Goal: Task Accomplishment & Management: Complete application form

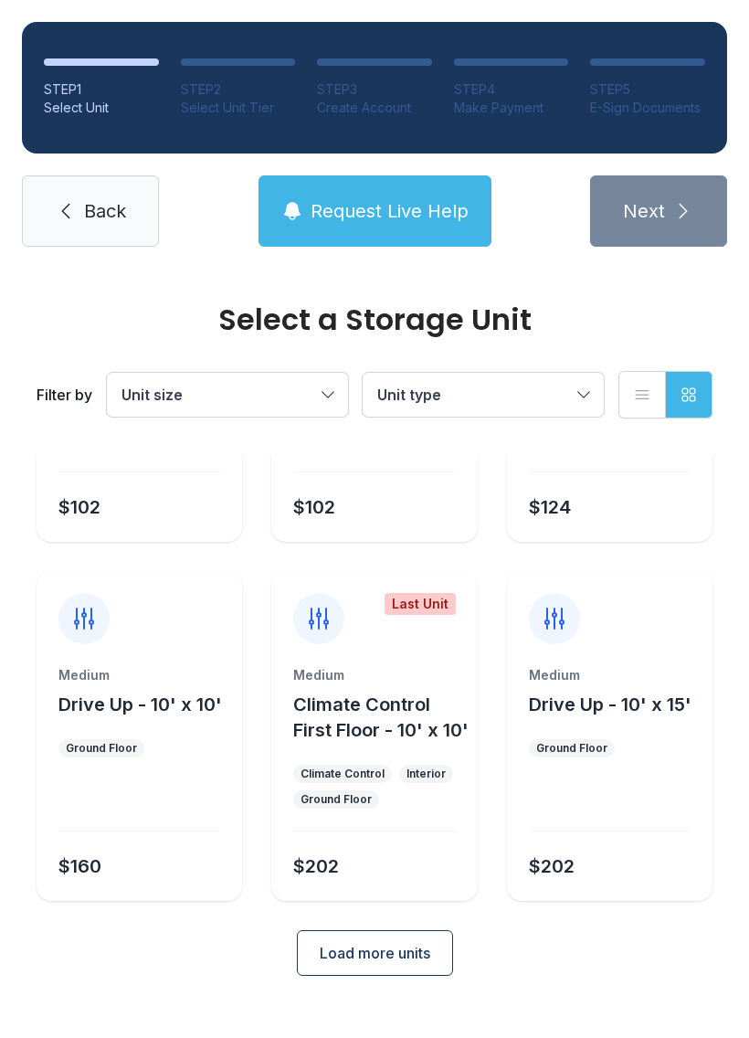
scroll to position [243, 0]
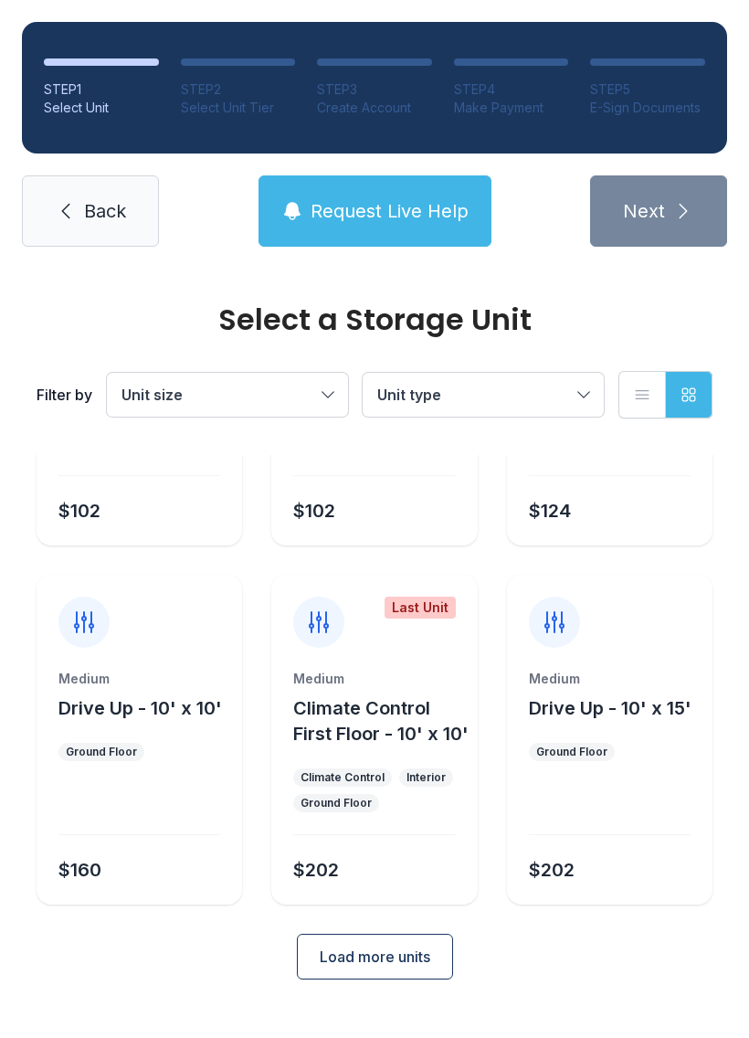
click at [401, 967] on span "Load more units" at bounding box center [375, 956] width 111 height 22
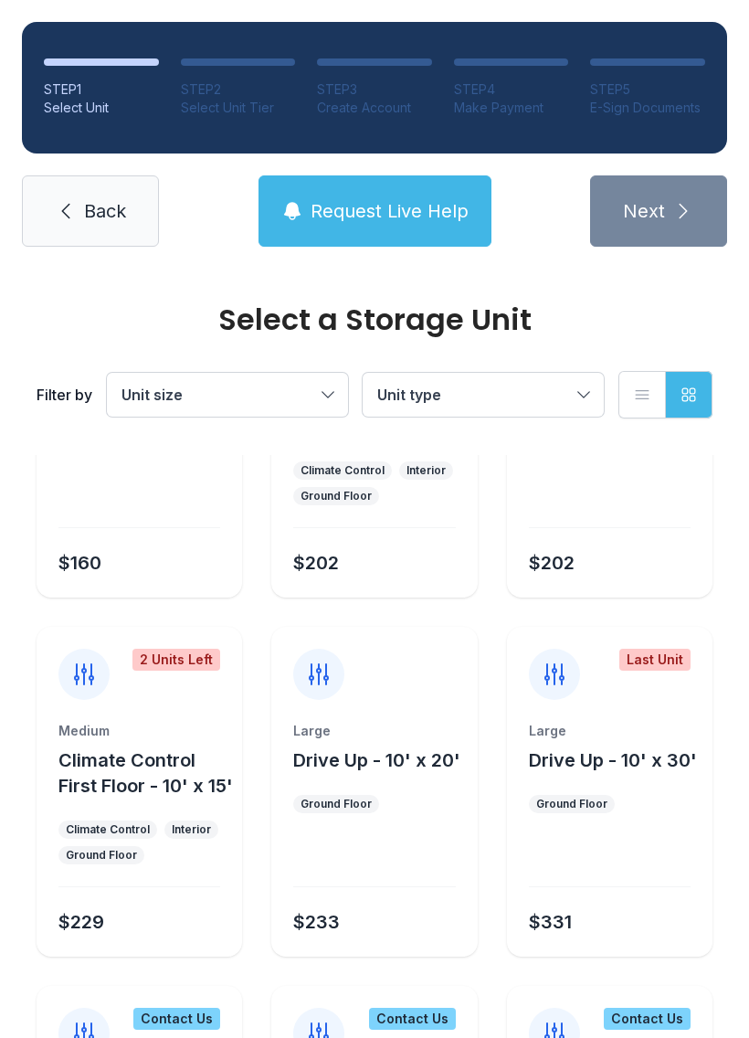
scroll to position [549, 0]
click at [396, 813] on div "Large Drive Up - 10' x 20' Ground Floor $233" at bounding box center [374, 840] width 206 height 235
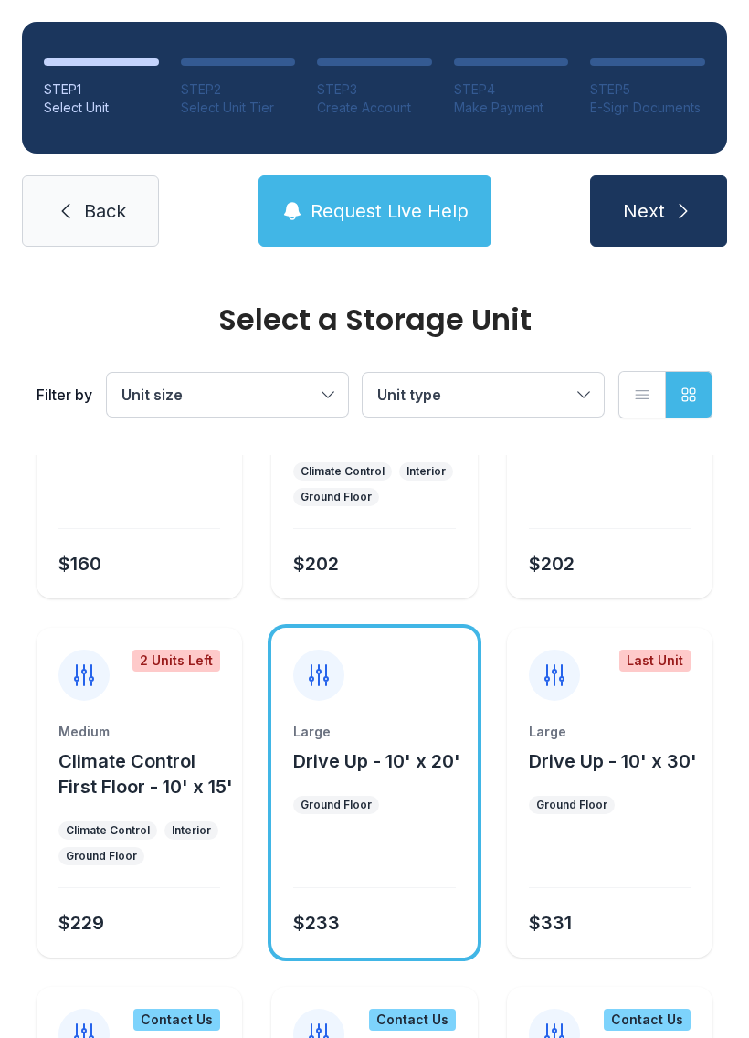
click at [685, 182] on button "Next" at bounding box center [658, 210] width 137 height 71
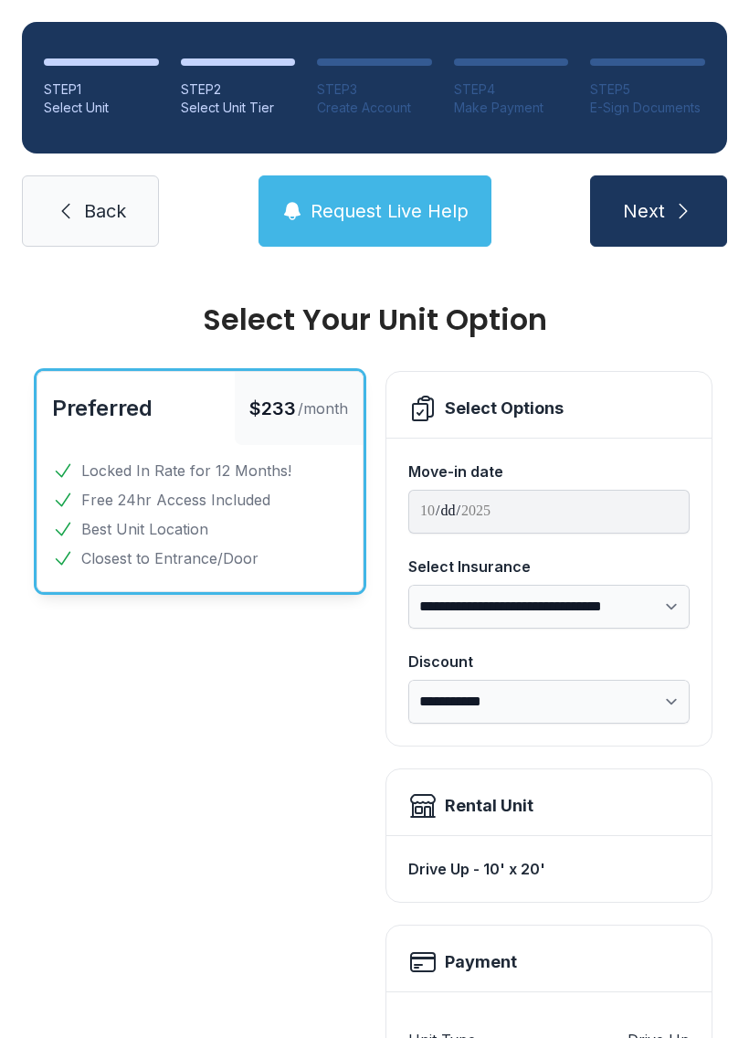
click at [670, 197] on button "Next" at bounding box center [658, 210] width 137 height 71
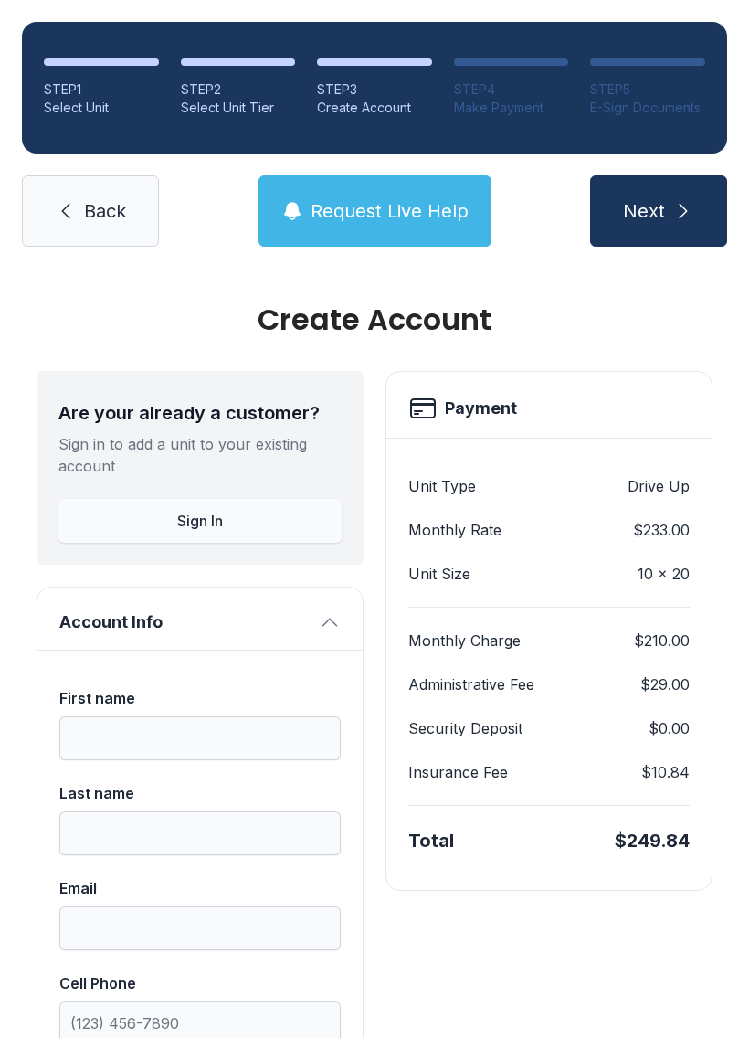
click at [103, 229] on link "Back" at bounding box center [90, 210] width 137 height 71
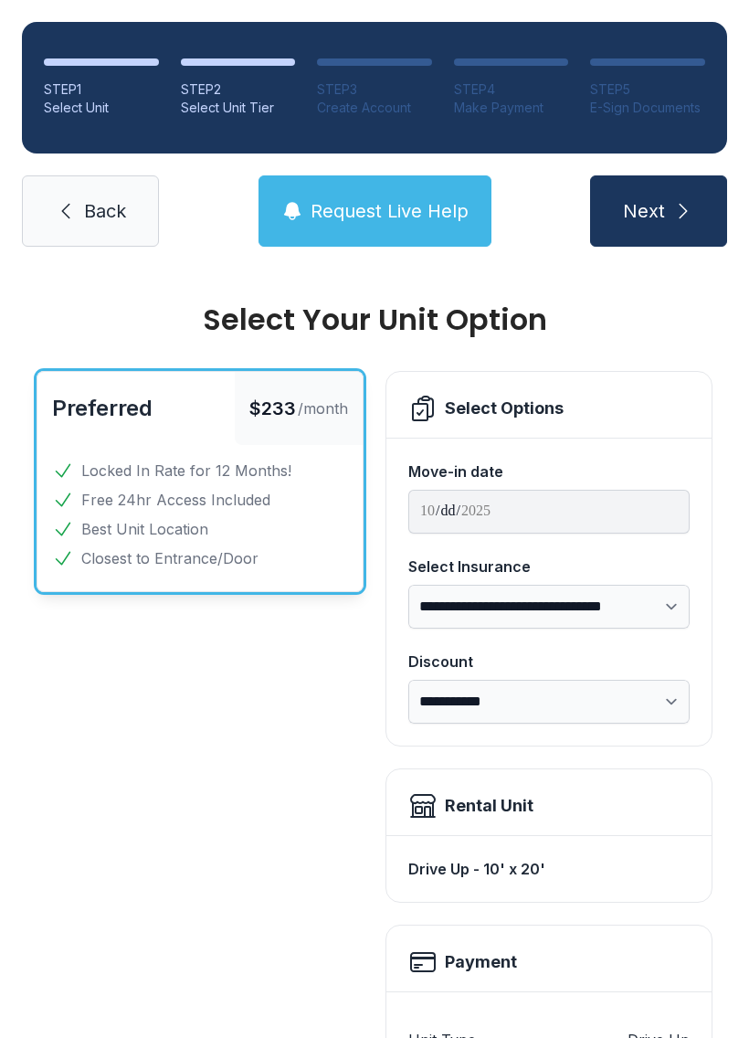
click at [103, 228] on link "Back" at bounding box center [90, 210] width 137 height 71
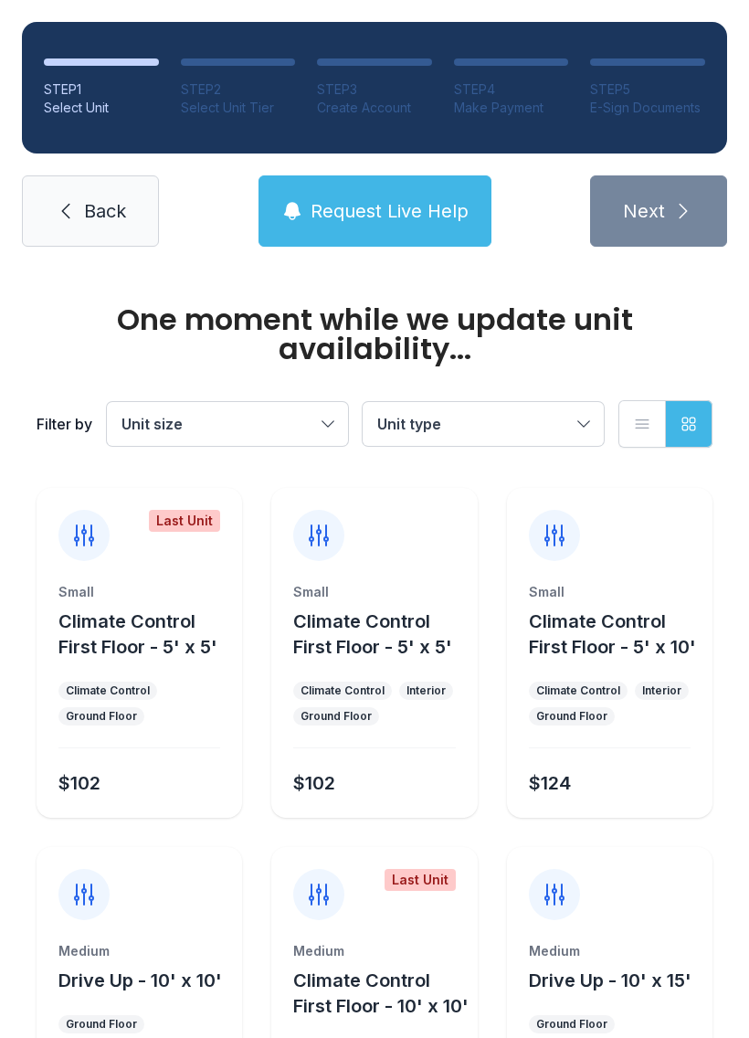
click at [69, 232] on link "Back" at bounding box center [90, 210] width 137 height 71
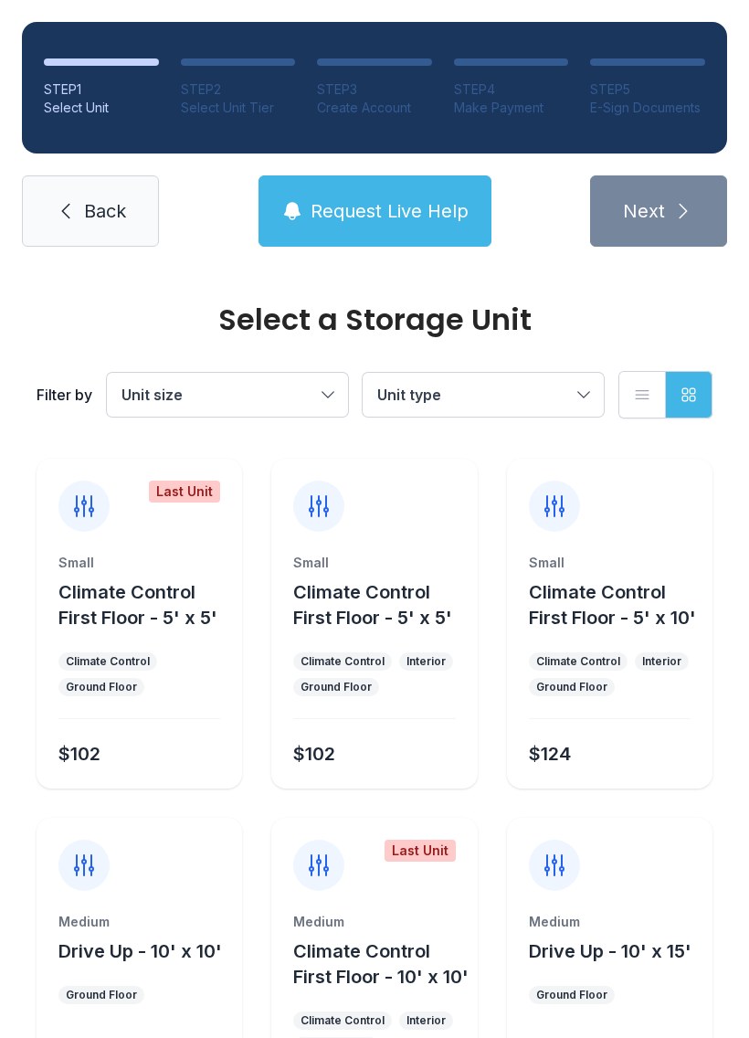
click at [86, 215] on span "Back" at bounding box center [105, 211] width 42 height 26
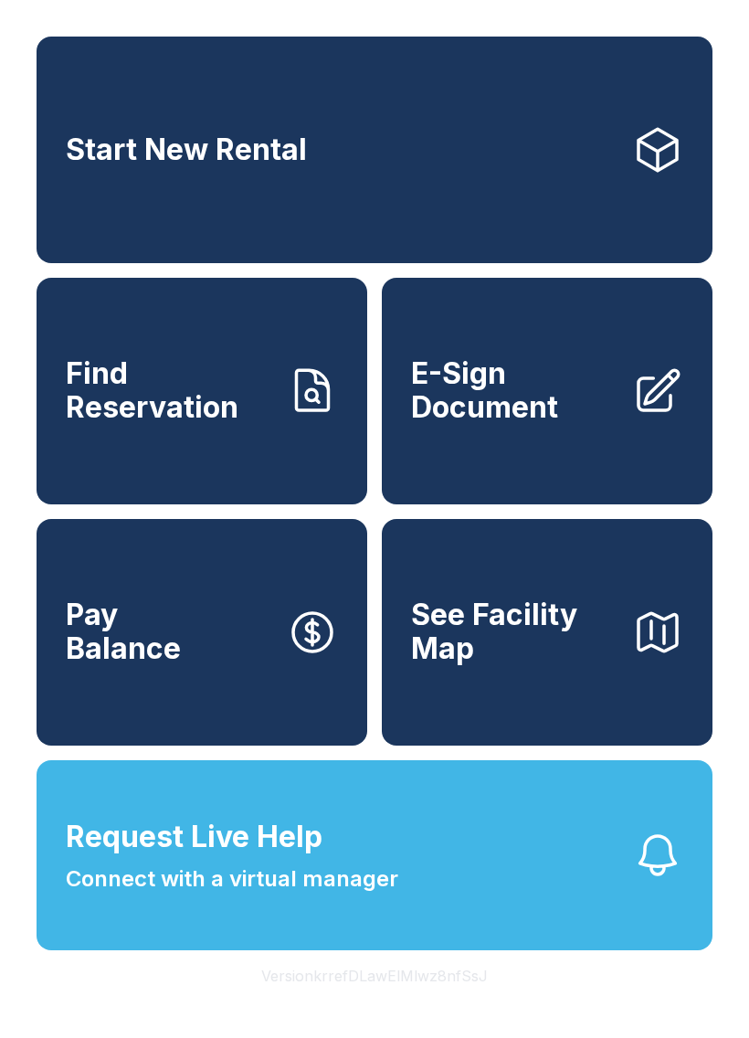
click at [214, 643] on button "Pay Balance" at bounding box center [202, 632] width 331 height 227
click at [559, 396] on span "E-Sign Document" at bounding box center [514, 390] width 206 height 67
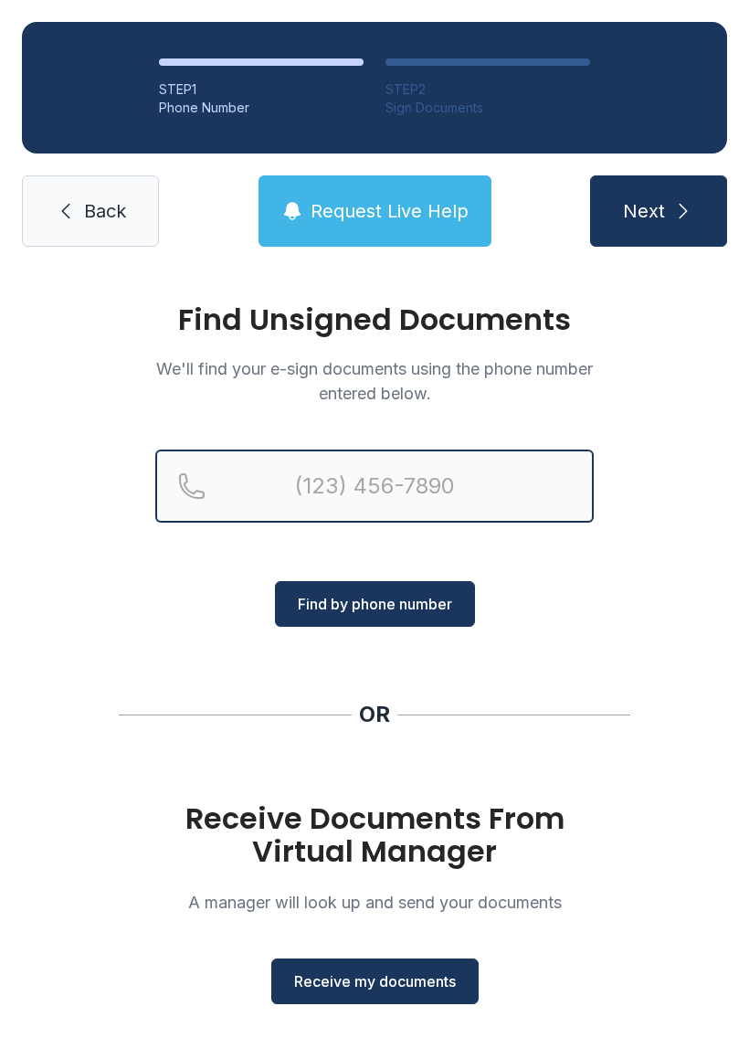
click at [253, 467] on input "Reservation phone number" at bounding box center [374, 485] width 438 height 73
type input "[PHONE_NUMBER]"
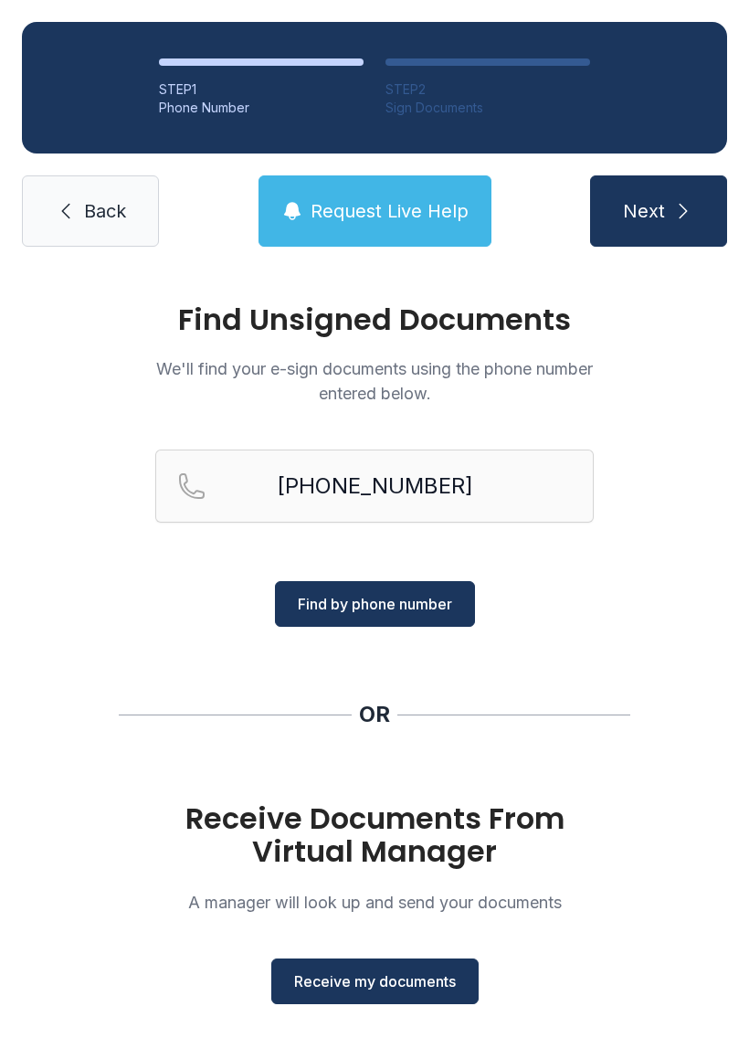
click at [405, 602] on span "Find by phone number" at bounding box center [375, 604] width 154 height 22
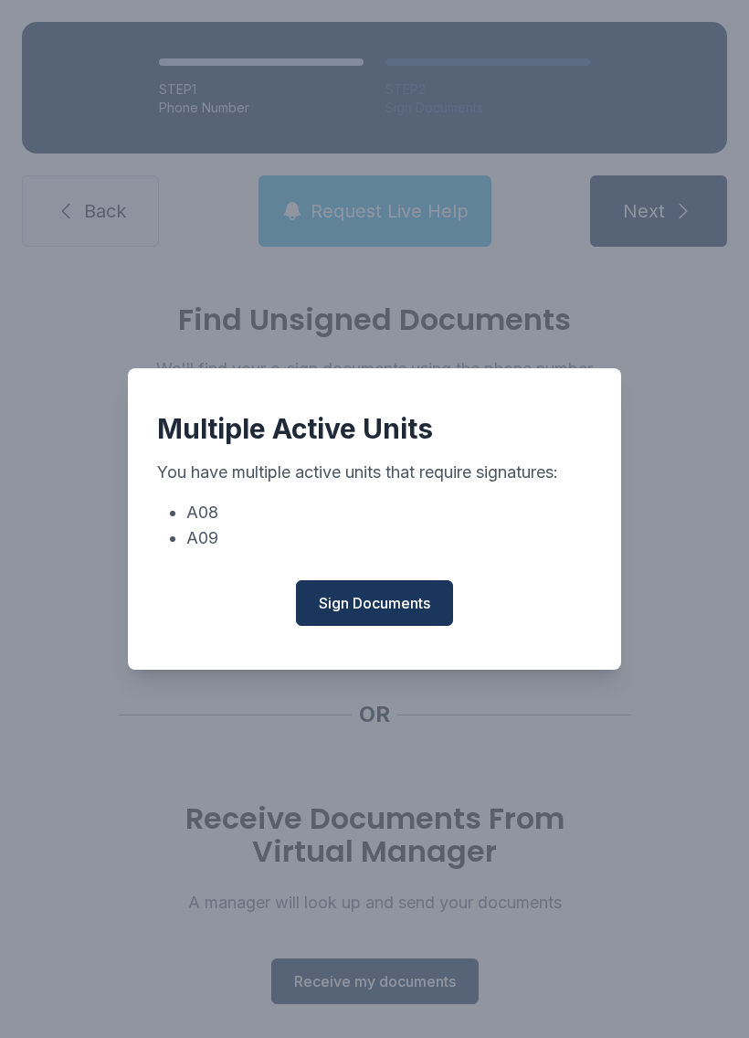
click at [367, 602] on span "Sign Documents" at bounding box center [374, 603] width 111 height 22
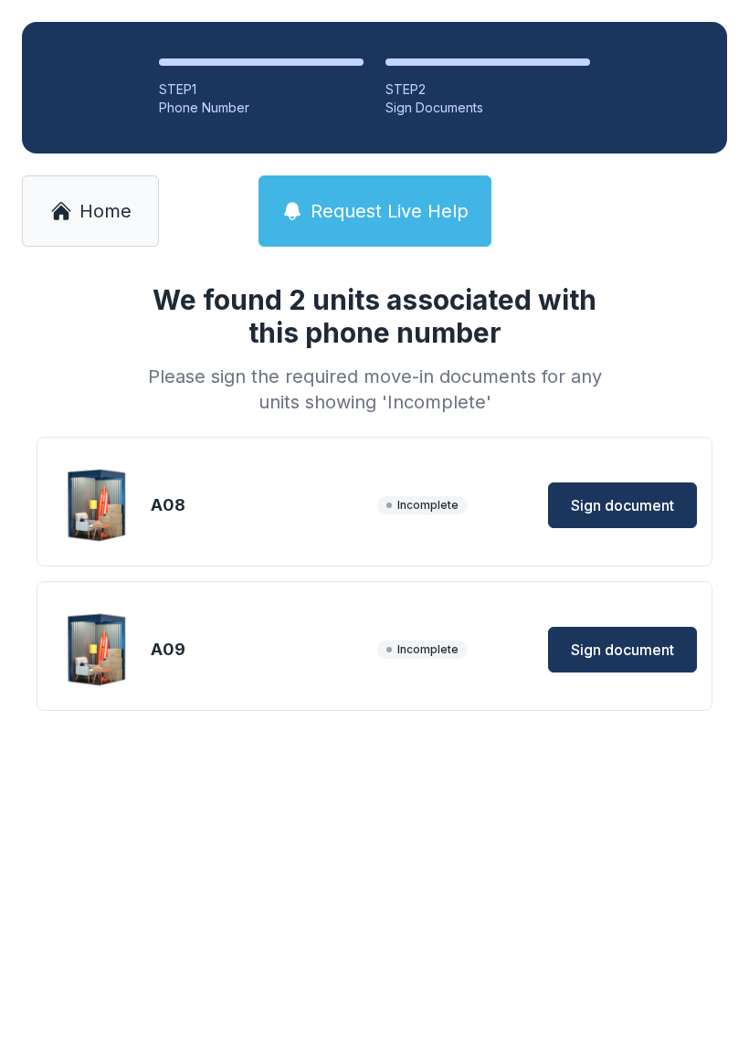
click at [632, 489] on button "Sign document" at bounding box center [622, 505] width 149 height 46
click at [633, 660] on span "Sign document" at bounding box center [622, 650] width 103 height 22
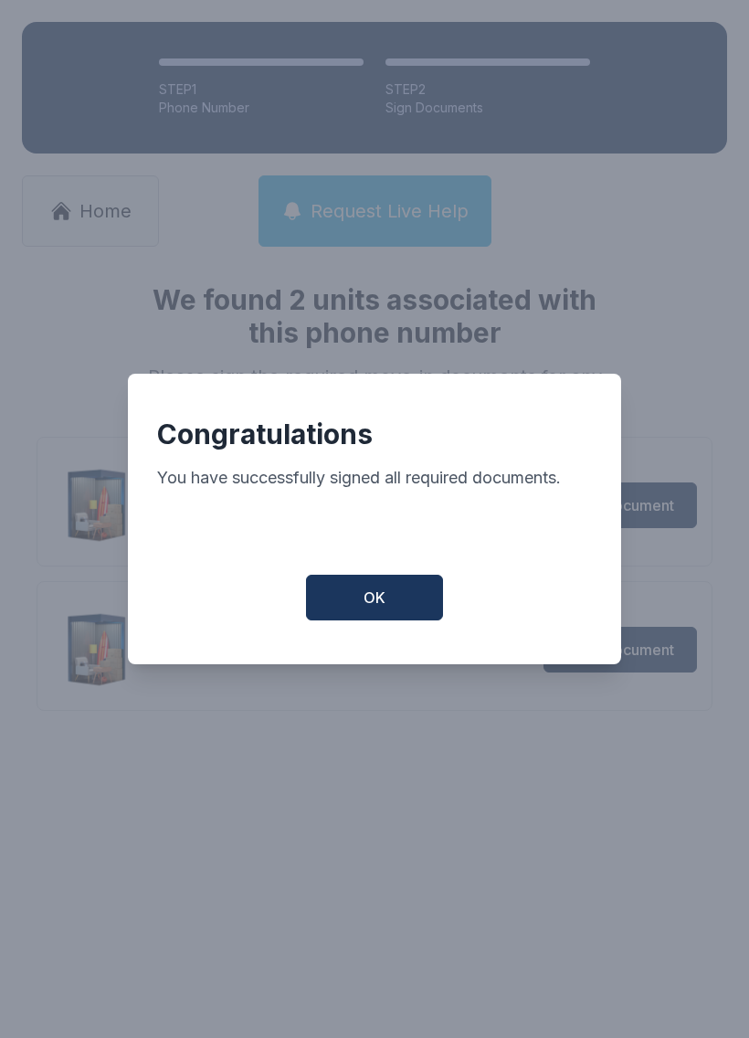
click at [399, 598] on button "OK" at bounding box center [374, 598] width 137 height 46
